Goal: Check status

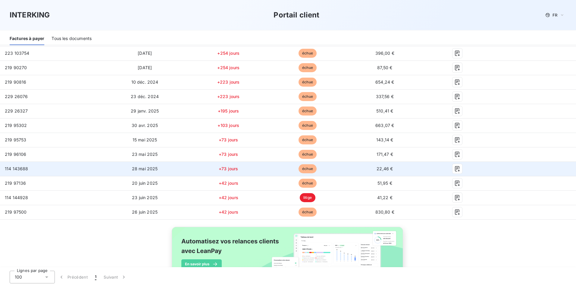
scroll to position [324, 0]
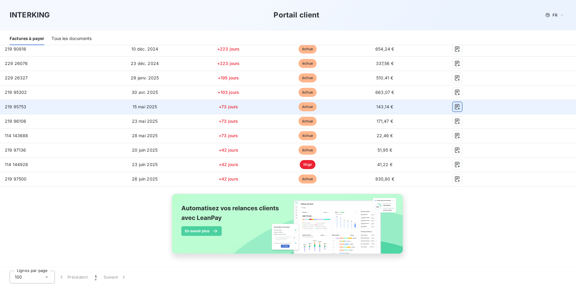
click at [455, 107] on icon "button" at bounding box center [457, 106] width 5 height 5
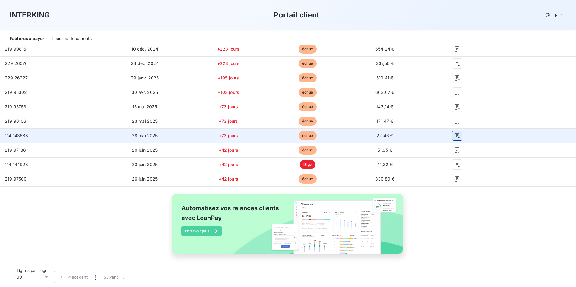
click at [454, 135] on icon "button" at bounding box center [457, 136] width 6 height 6
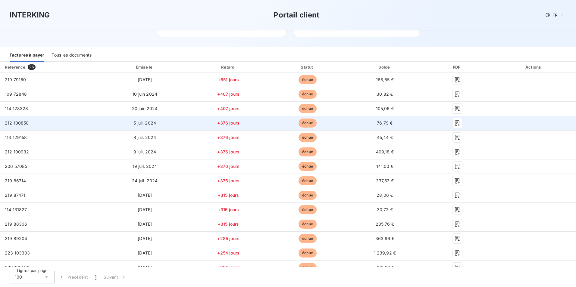
scroll to position [23, 0]
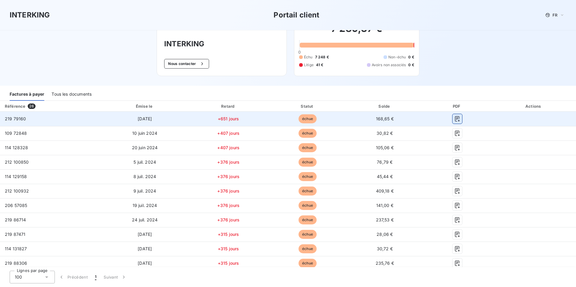
click at [454, 118] on icon "button" at bounding box center [457, 119] width 6 height 6
